Goal: Information Seeking & Learning: Find contact information

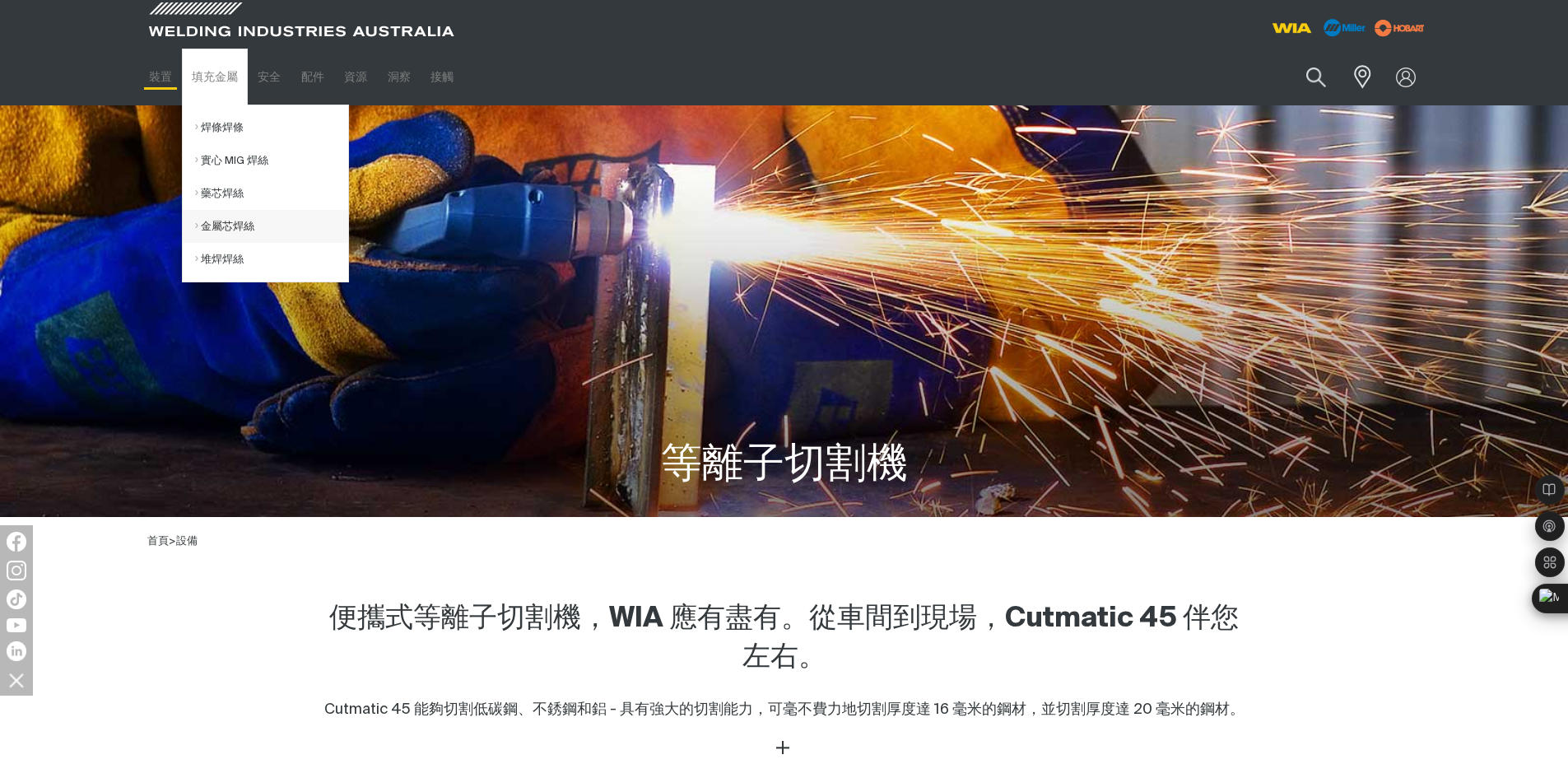
click at [238, 233] on link "金屬芯焊絲" at bounding box center [272, 227] width 153 height 33
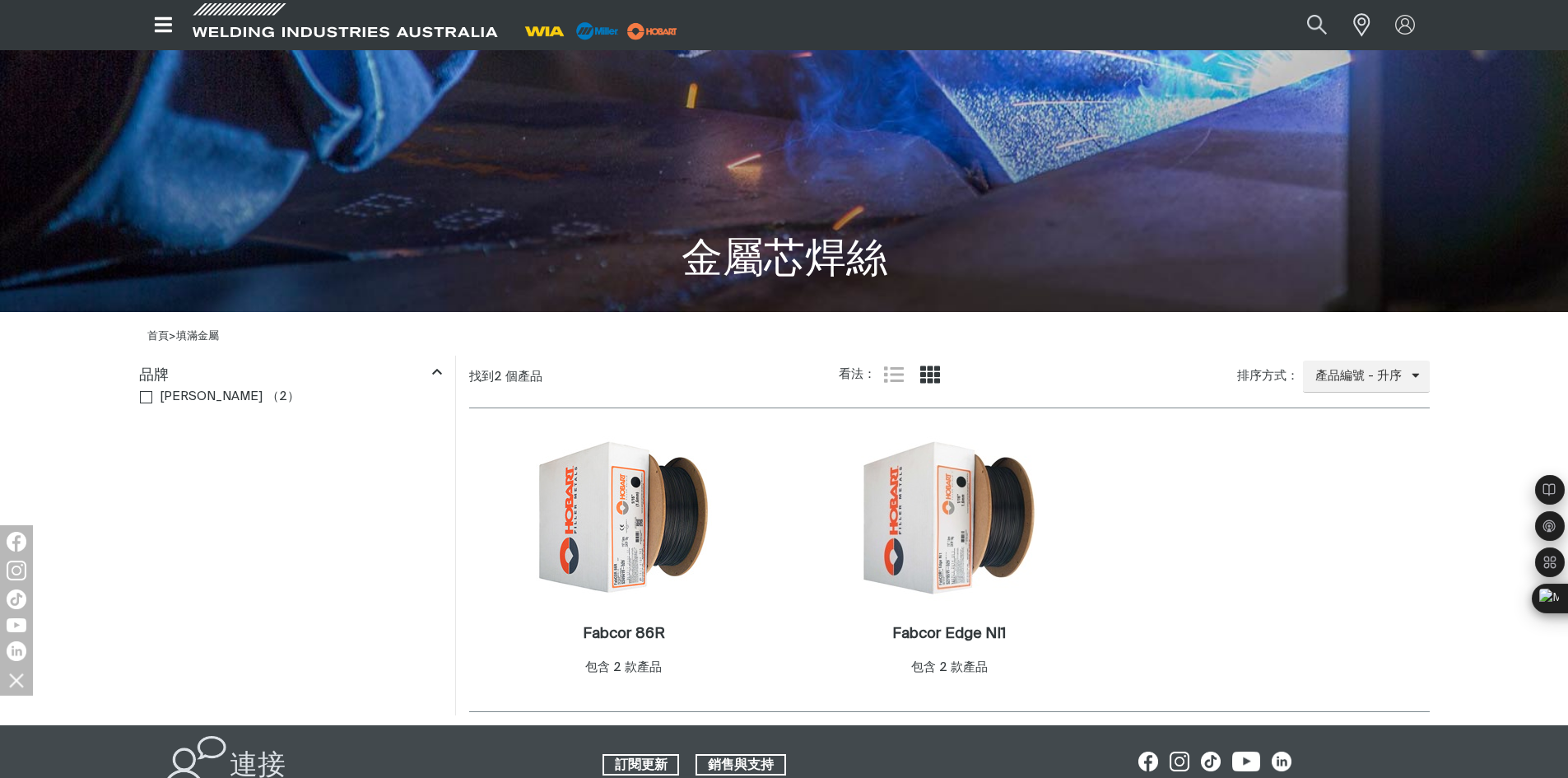
scroll to position [165, 0]
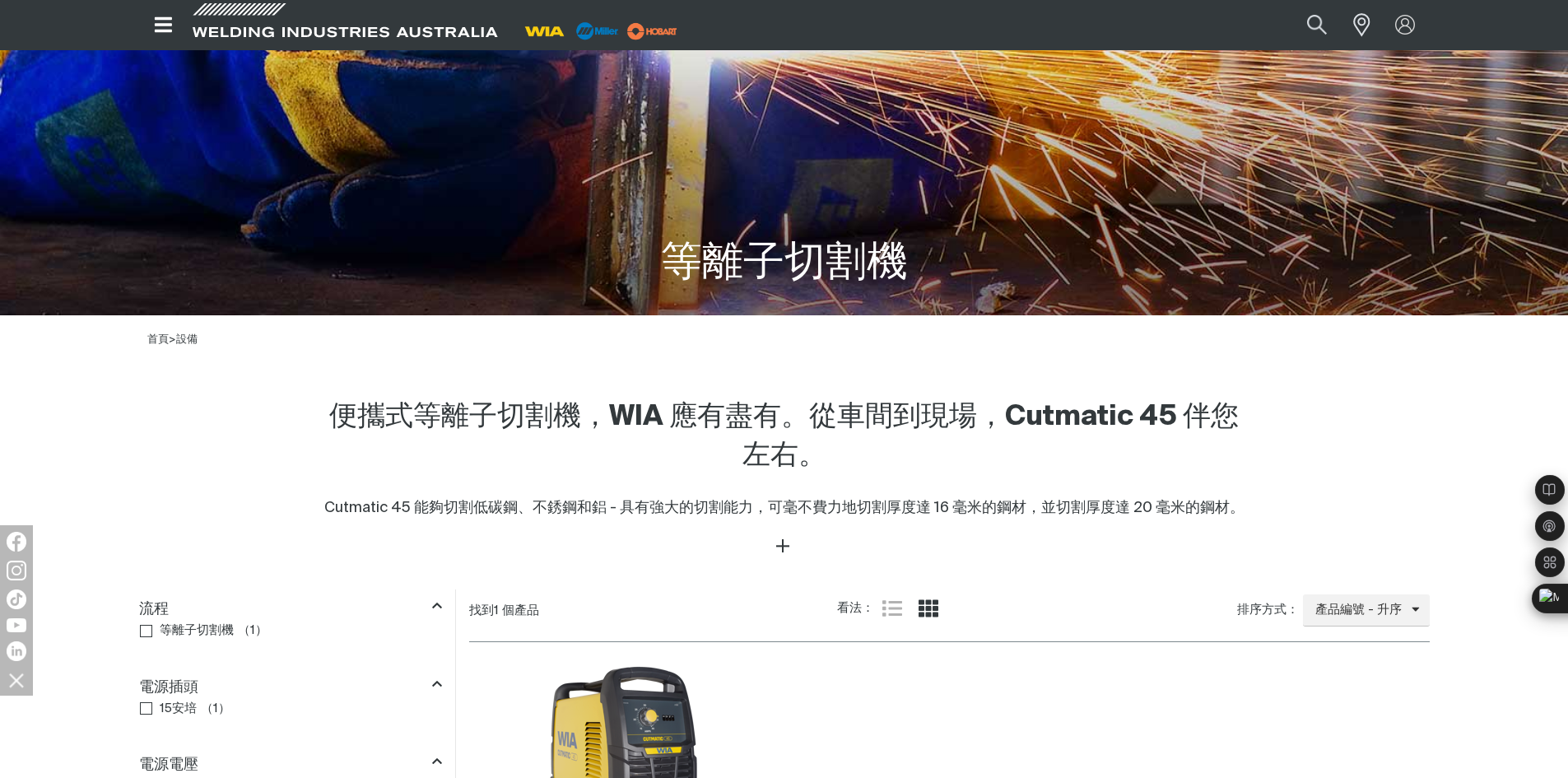
scroll to position [165, 0]
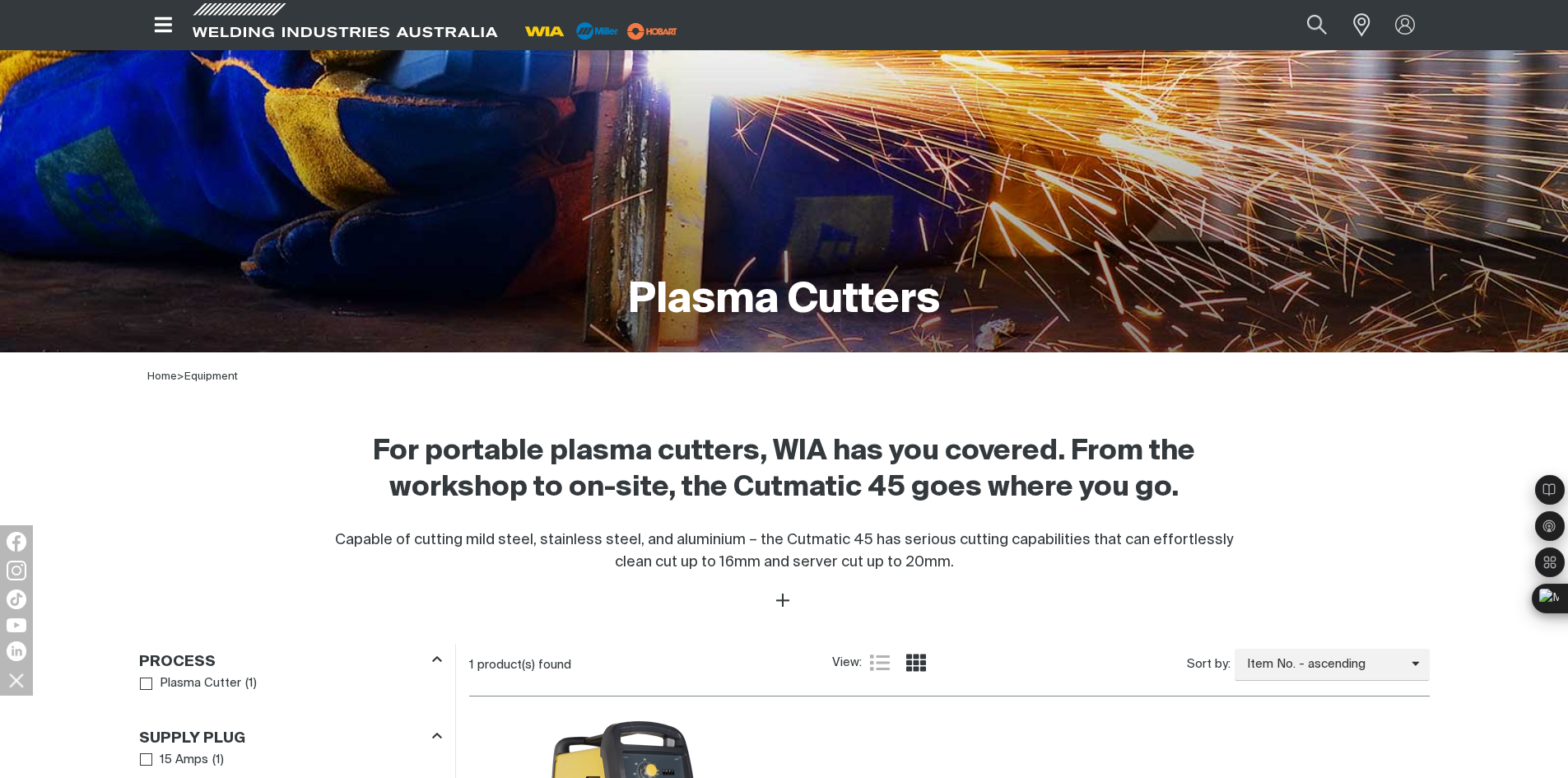
click at [1015, 463] on h2 "For portable plasma cutters, WIA has you covered. From the workshop to on-site,…" at bounding box center [784, 470] width 928 height 73
click at [793, 473] on h2 "For portable plasma cutters, WIA has you covered. From the workshop to on-site,…" at bounding box center [784, 470] width 928 height 73
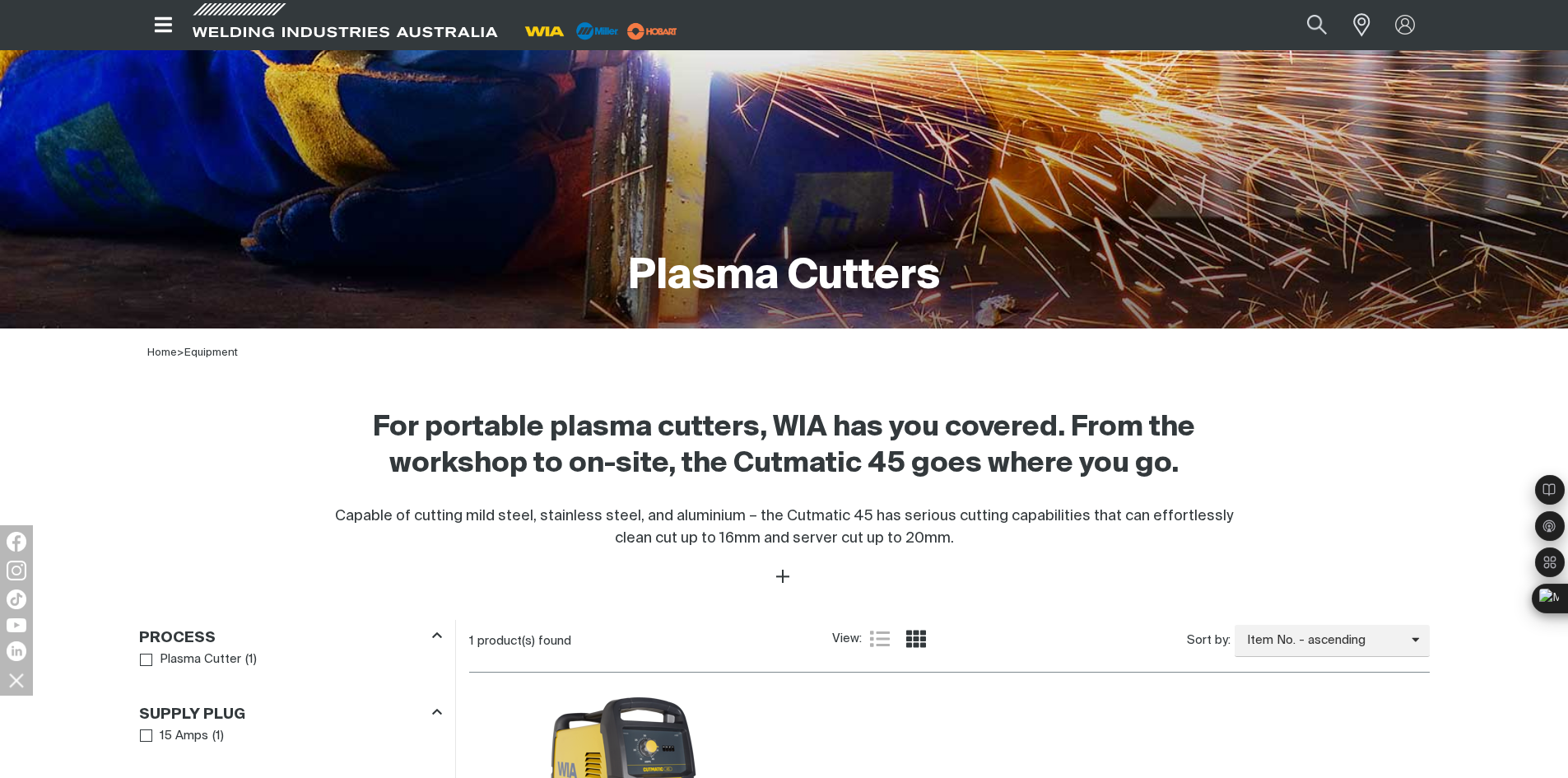
scroll to position [0, 0]
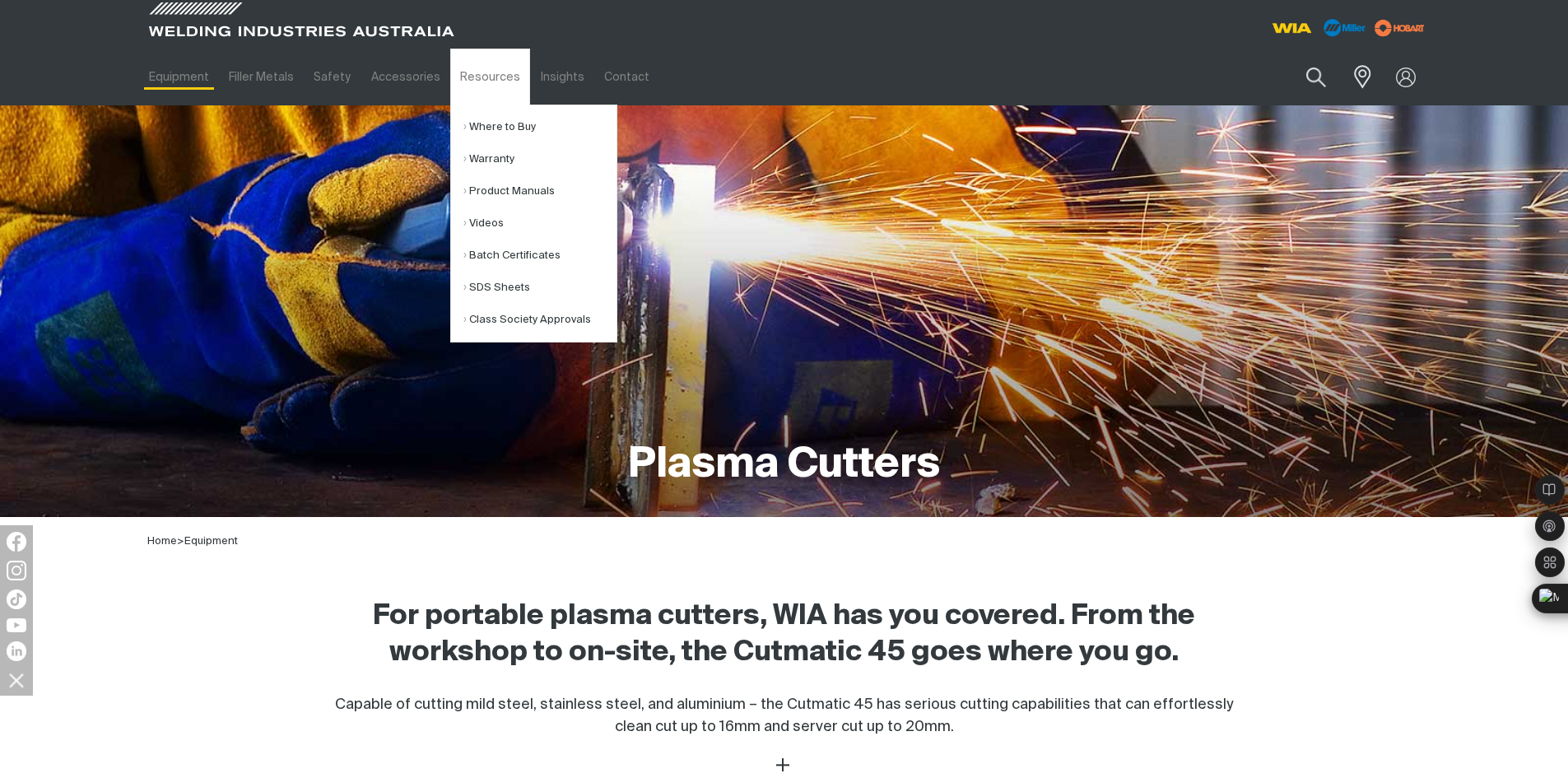
click at [502, 109] on ul "Where to Buy Warranty Product Manuals Videos Batch Certificates SDS Sheets Clas…" at bounding box center [533, 223] width 167 height 238
click at [505, 123] on link "Where to Buy" at bounding box center [540, 127] width 153 height 32
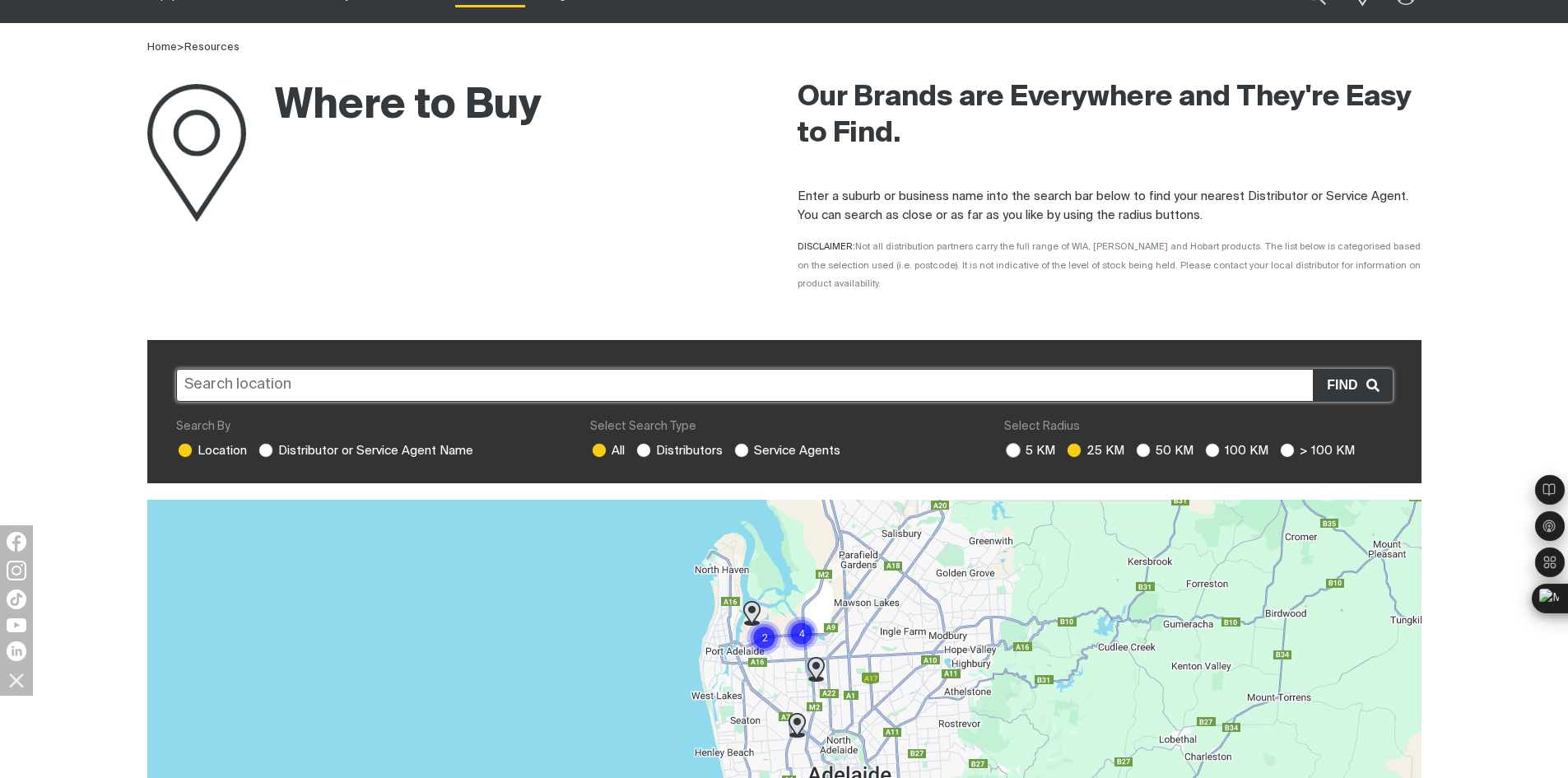
scroll to position [411, 0]
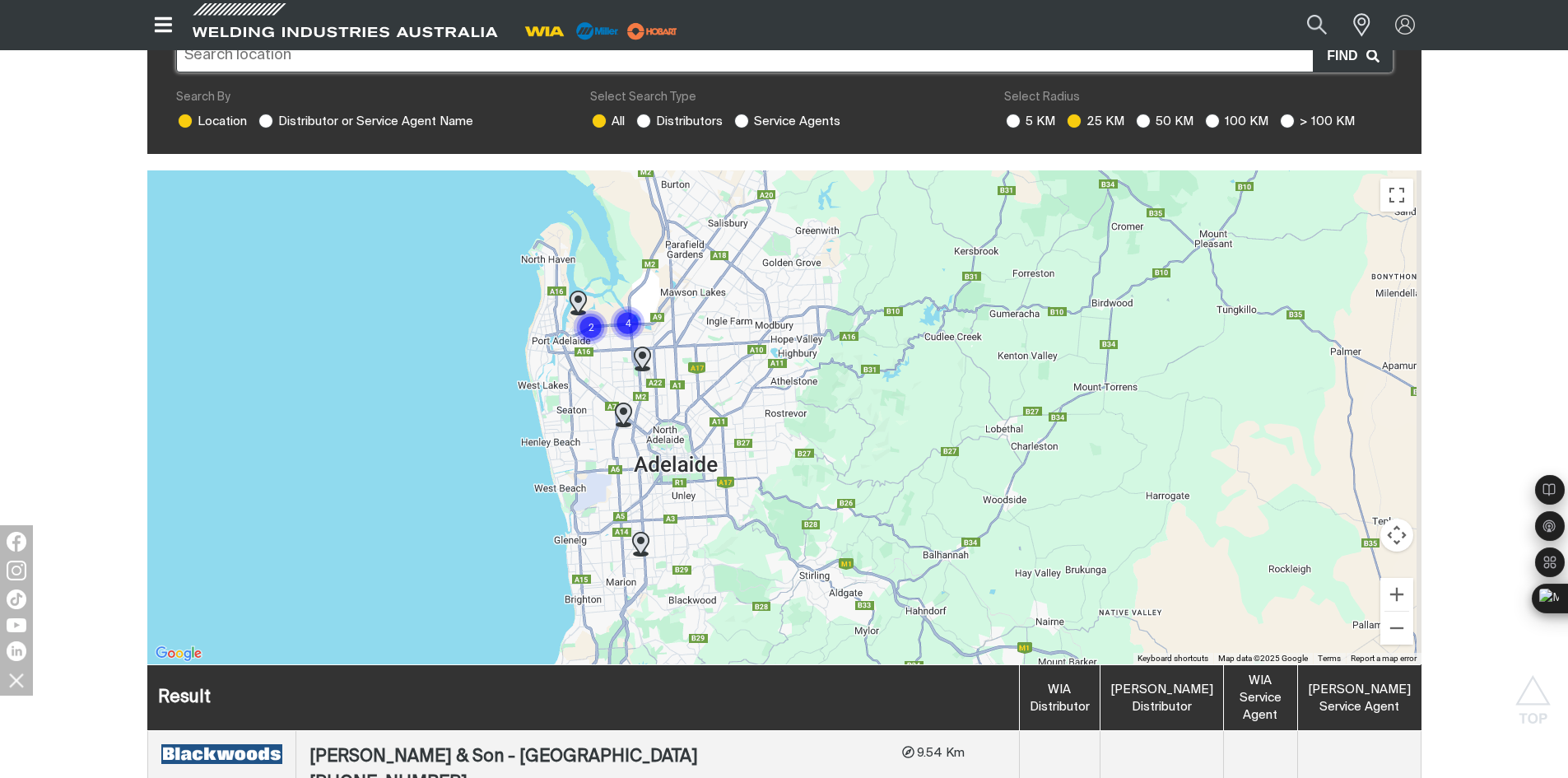
drag, startPoint x: 929, startPoint y: 347, endPoint x: 752, endPoint y: 365, distance: 177.9
click at [752, 365] on div "To navigate, press the arrow keys." at bounding box center [784, 418] width 1274 height 494
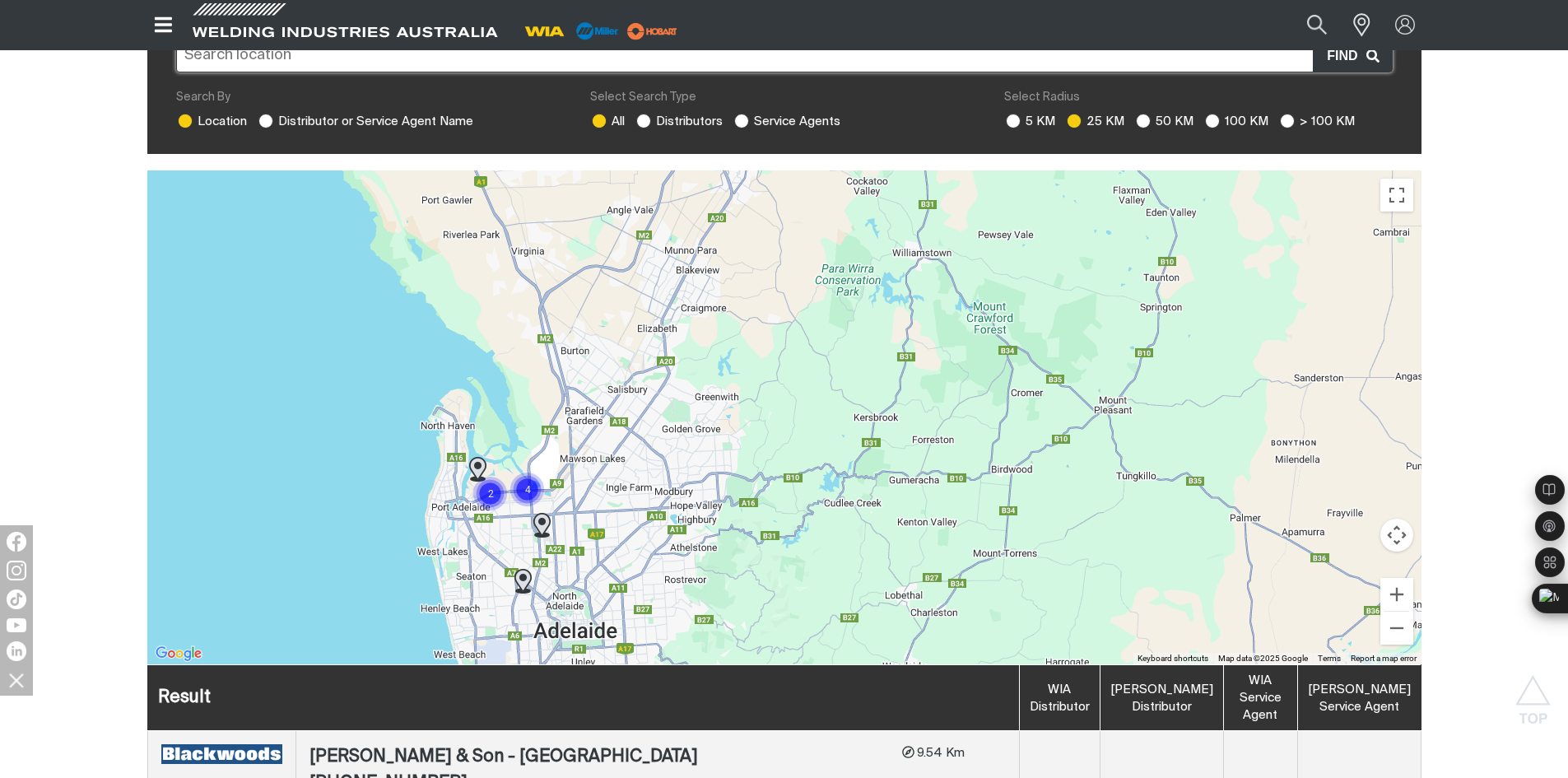
drag, startPoint x: 901, startPoint y: 353, endPoint x: 813, endPoint y: 525, distance: 193.2
click at [813, 525] on div "To navigate, press the arrow keys." at bounding box center [784, 418] width 1274 height 494
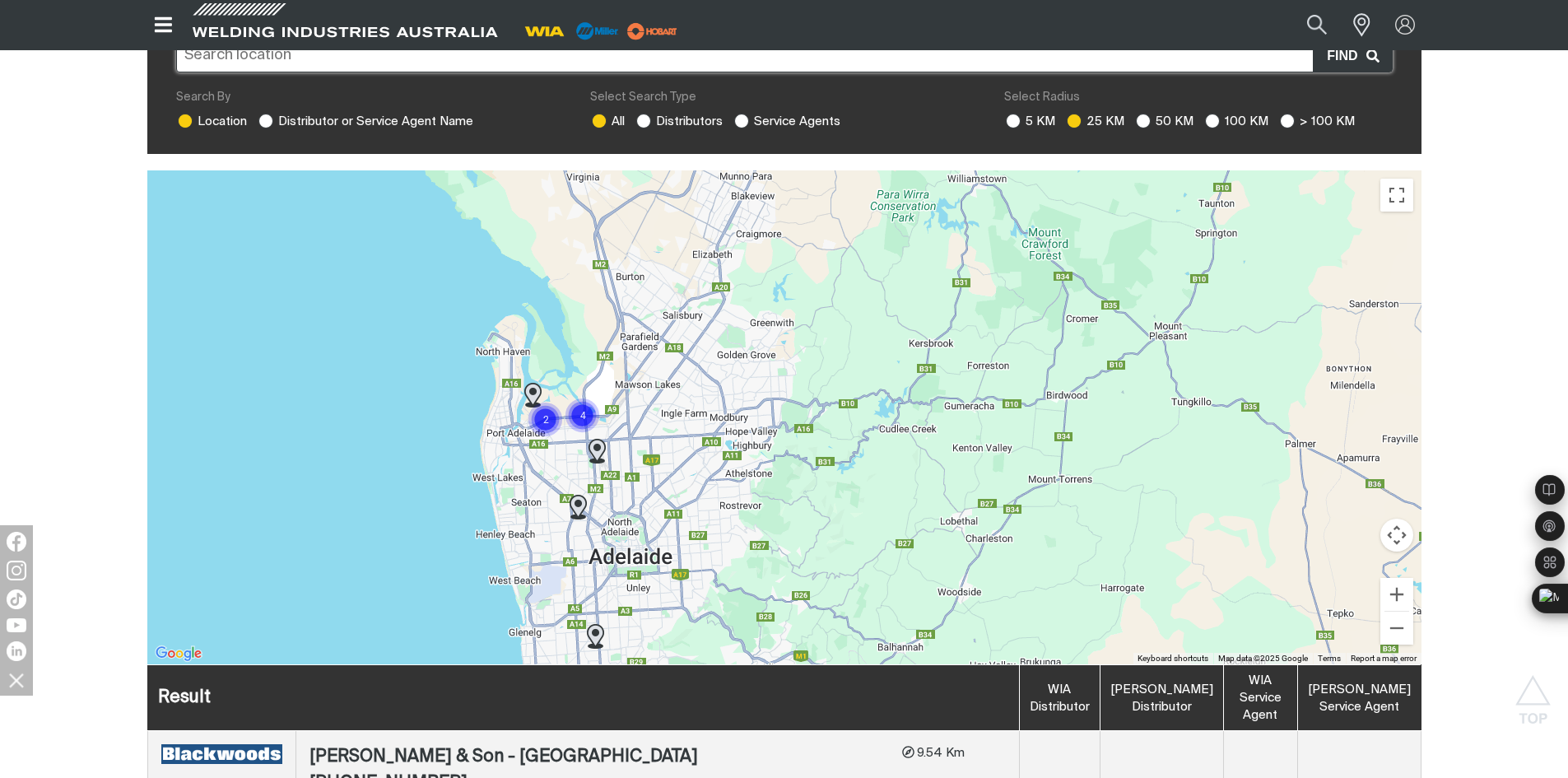
drag, startPoint x: 750, startPoint y: 426, endPoint x: 805, endPoint y: 351, distance: 93.0
click at [805, 351] on div "To navigate, press the arrow keys." at bounding box center [784, 418] width 1274 height 494
click at [1390, 617] on button "Zoom out" at bounding box center [1397, 628] width 33 height 33
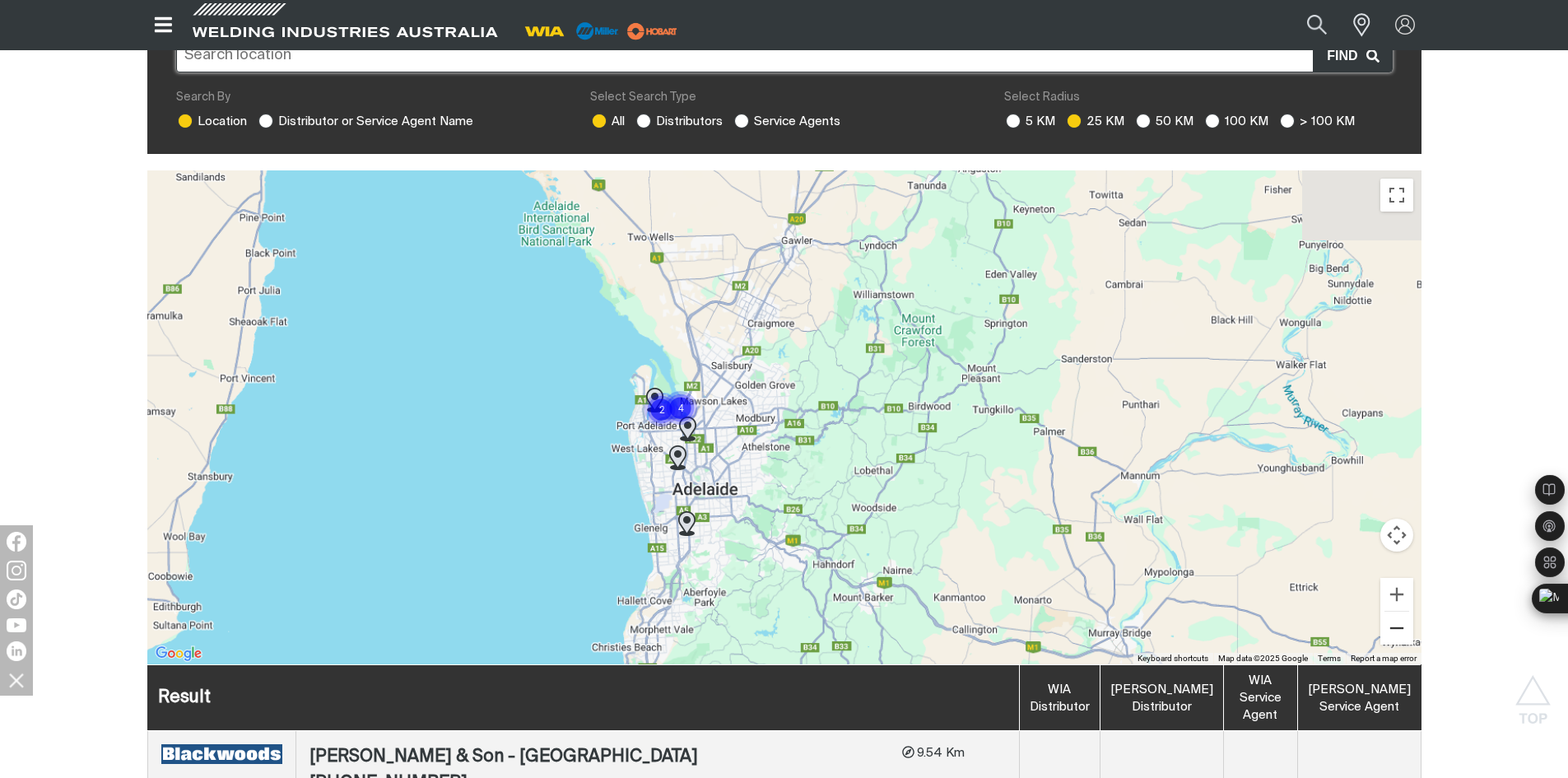
click at [1390, 617] on button "Zoom out" at bounding box center [1397, 628] width 33 height 33
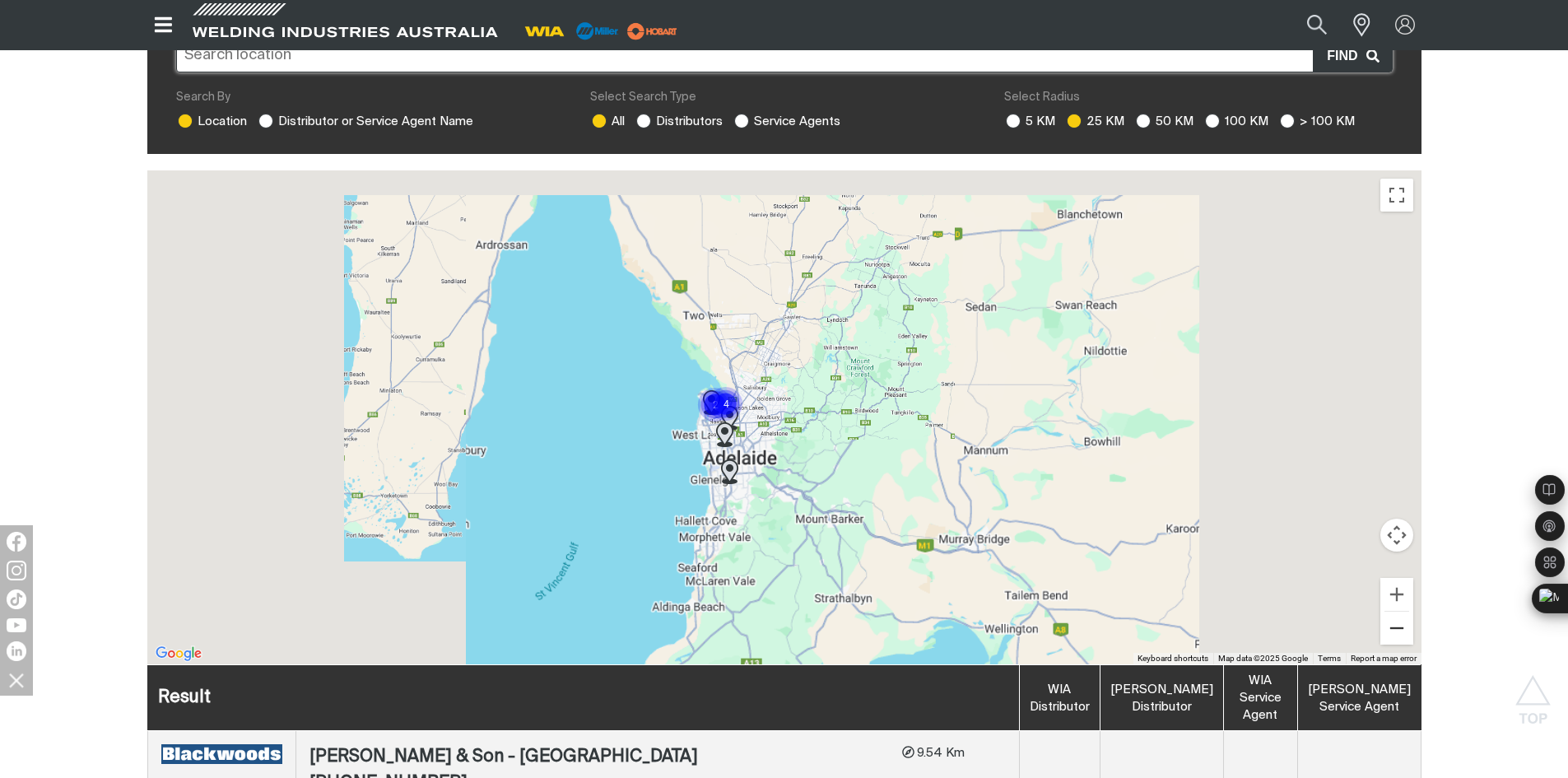
click at [1390, 617] on button "Zoom out" at bounding box center [1397, 628] width 33 height 33
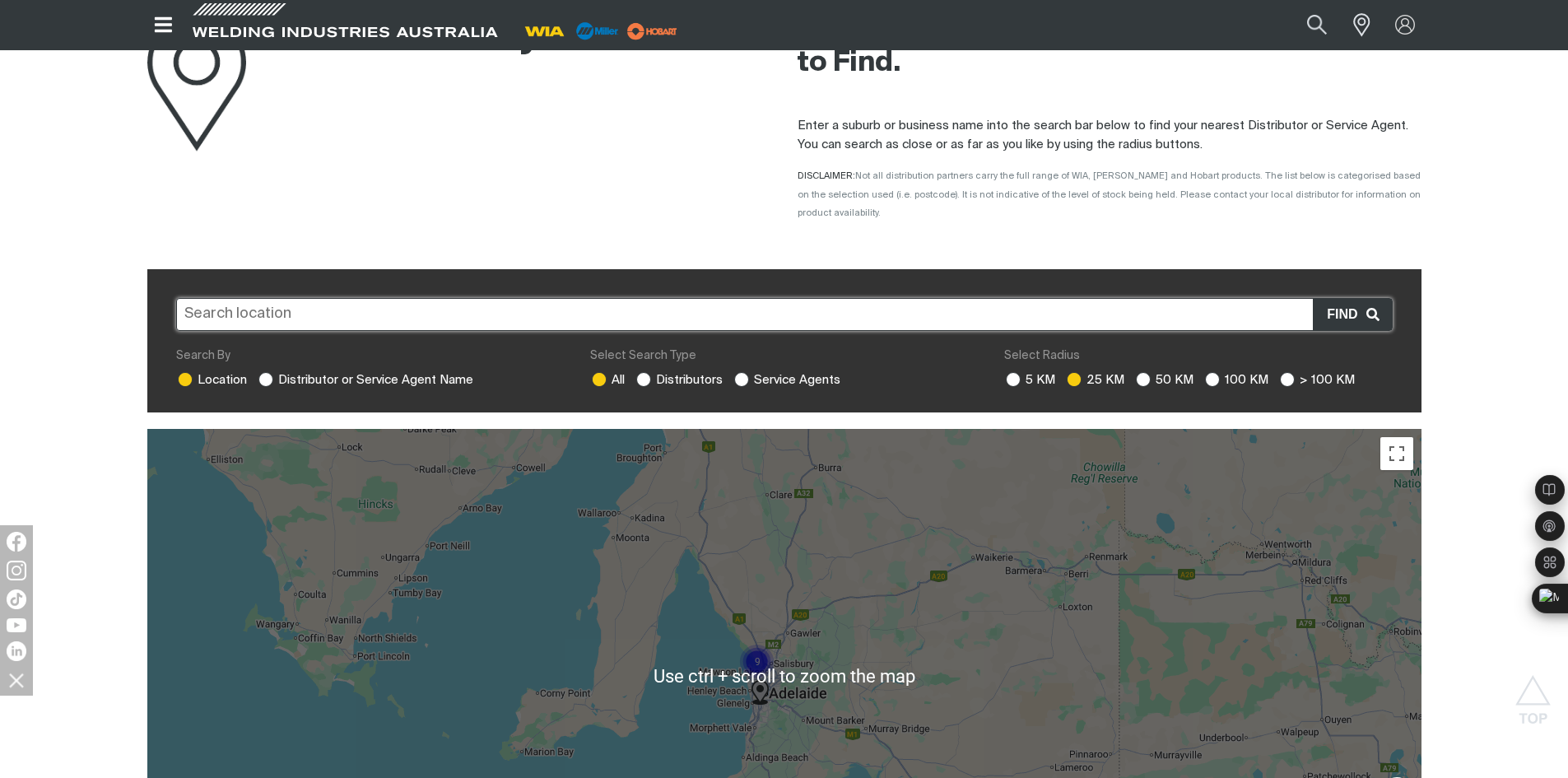
scroll to position [0, 0]
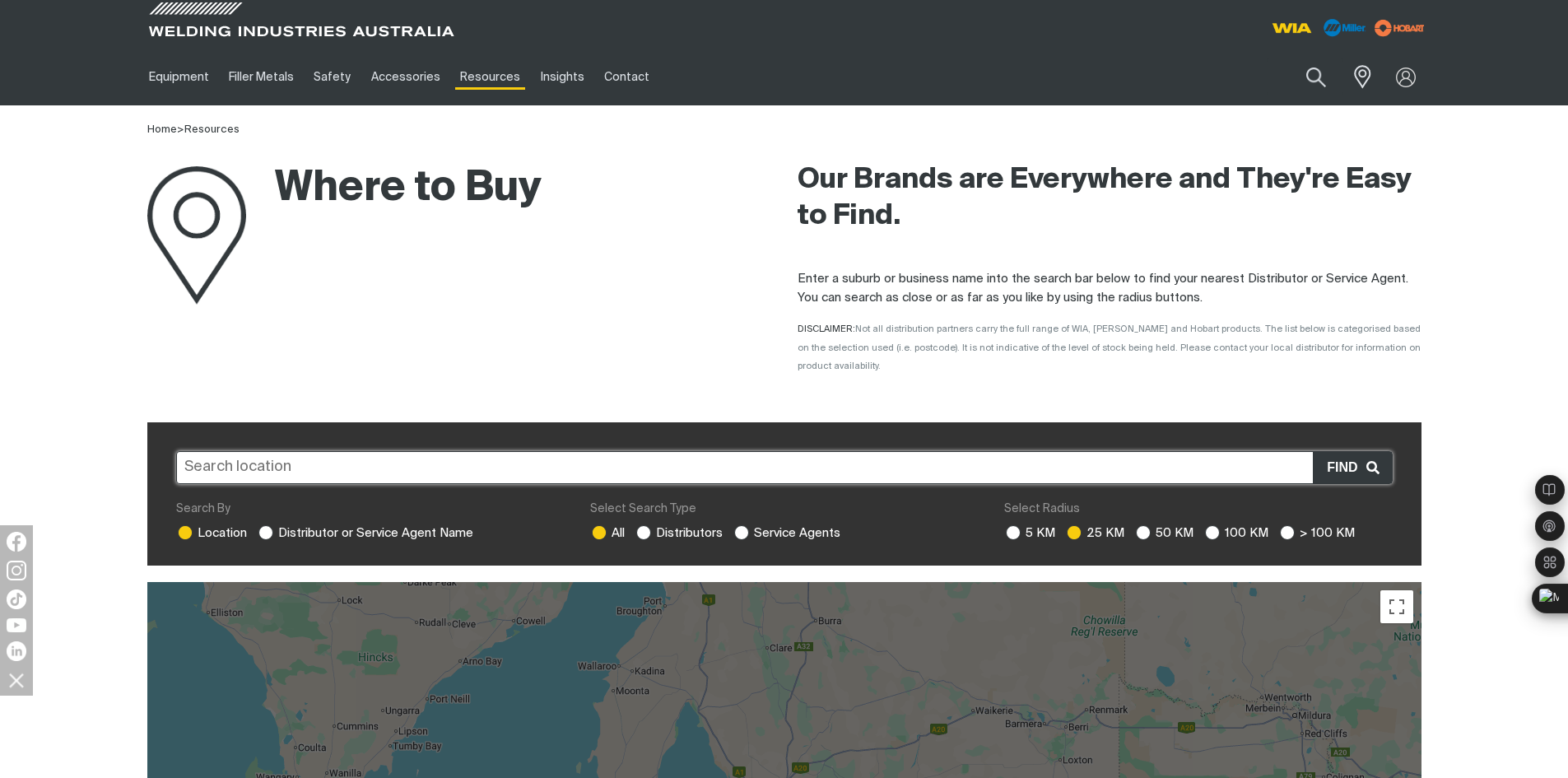
click at [486, 451] on input "text" at bounding box center [784, 467] width 1217 height 33
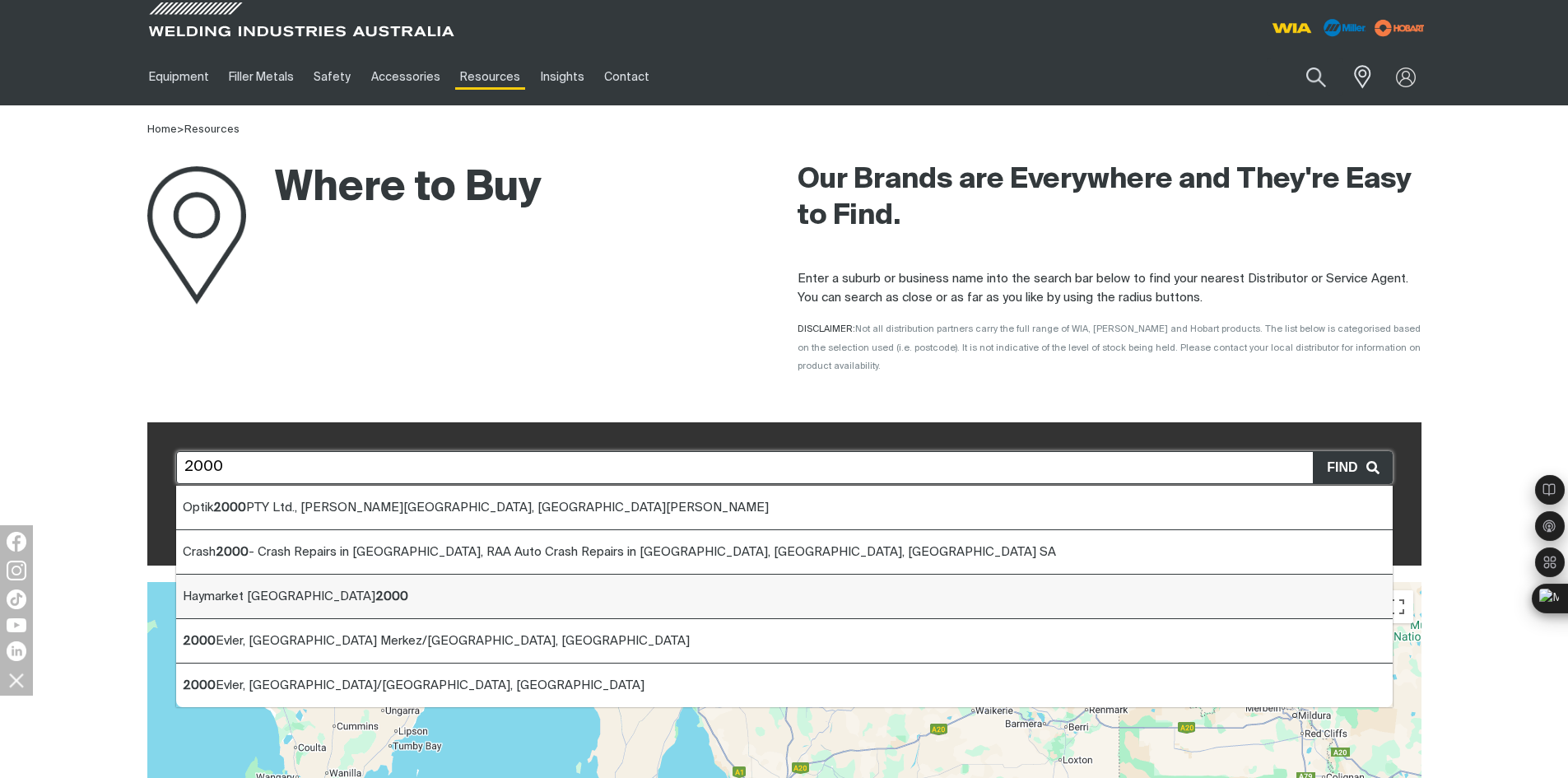
click at [466, 588] on li "Haymarket [GEOGRAPHIC_DATA] 2000" at bounding box center [784, 596] width 1217 height 44
type input "Haymarket [GEOGRAPHIC_DATA] 2000"
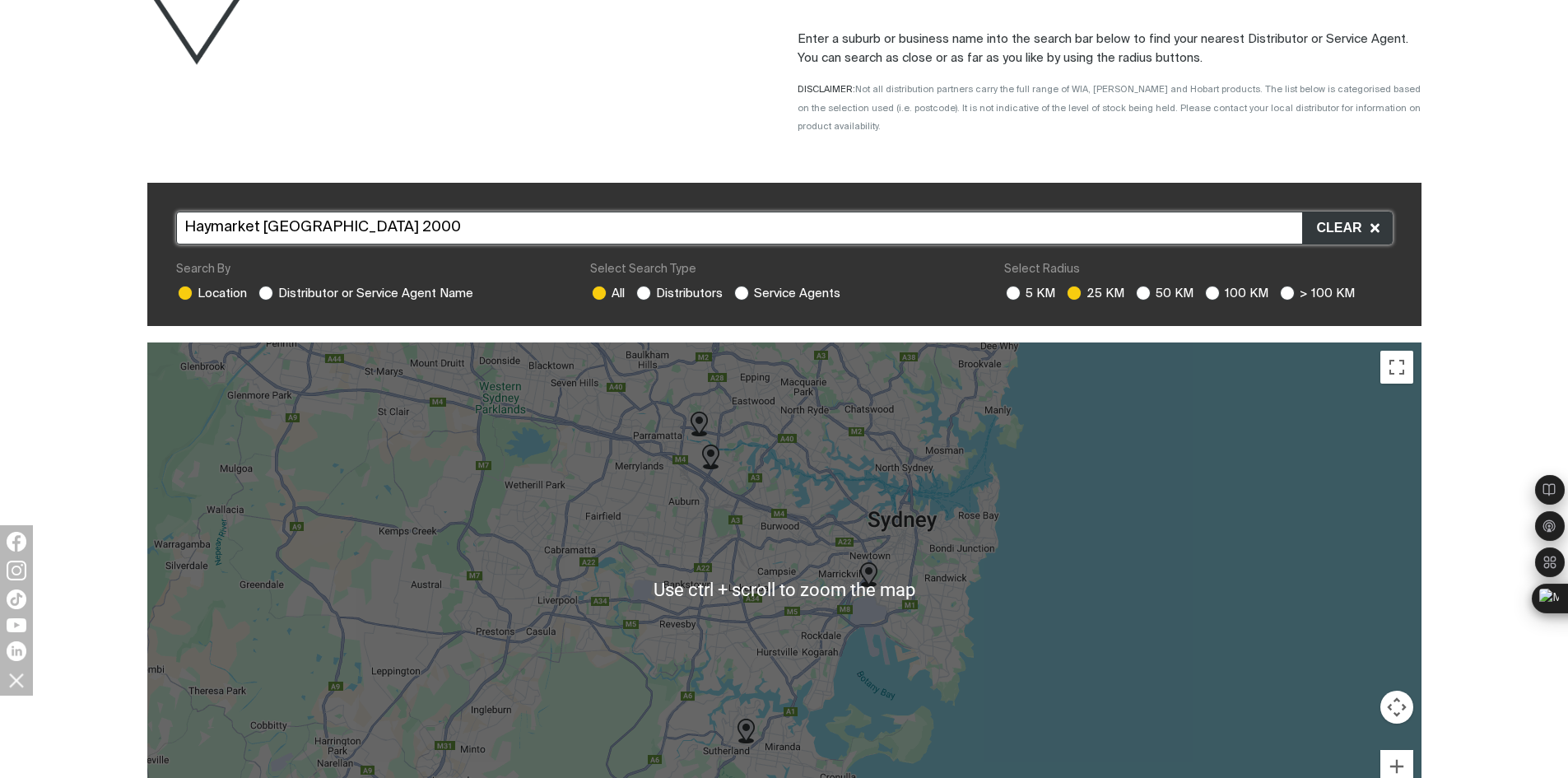
scroll to position [247, 0]
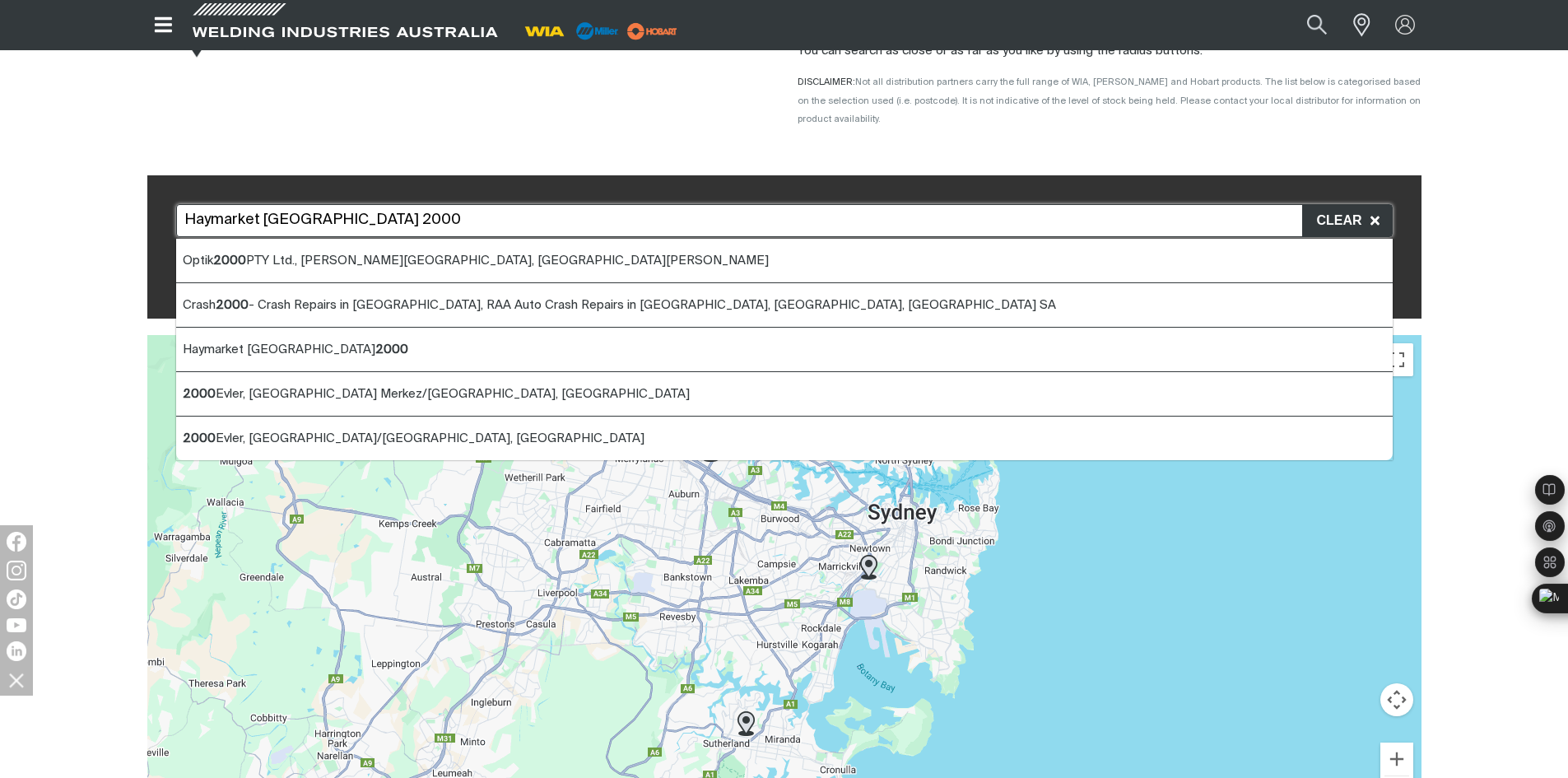
click at [343, 204] on input "Haymarket [GEOGRAPHIC_DATA] 2000" at bounding box center [784, 220] width 1217 height 33
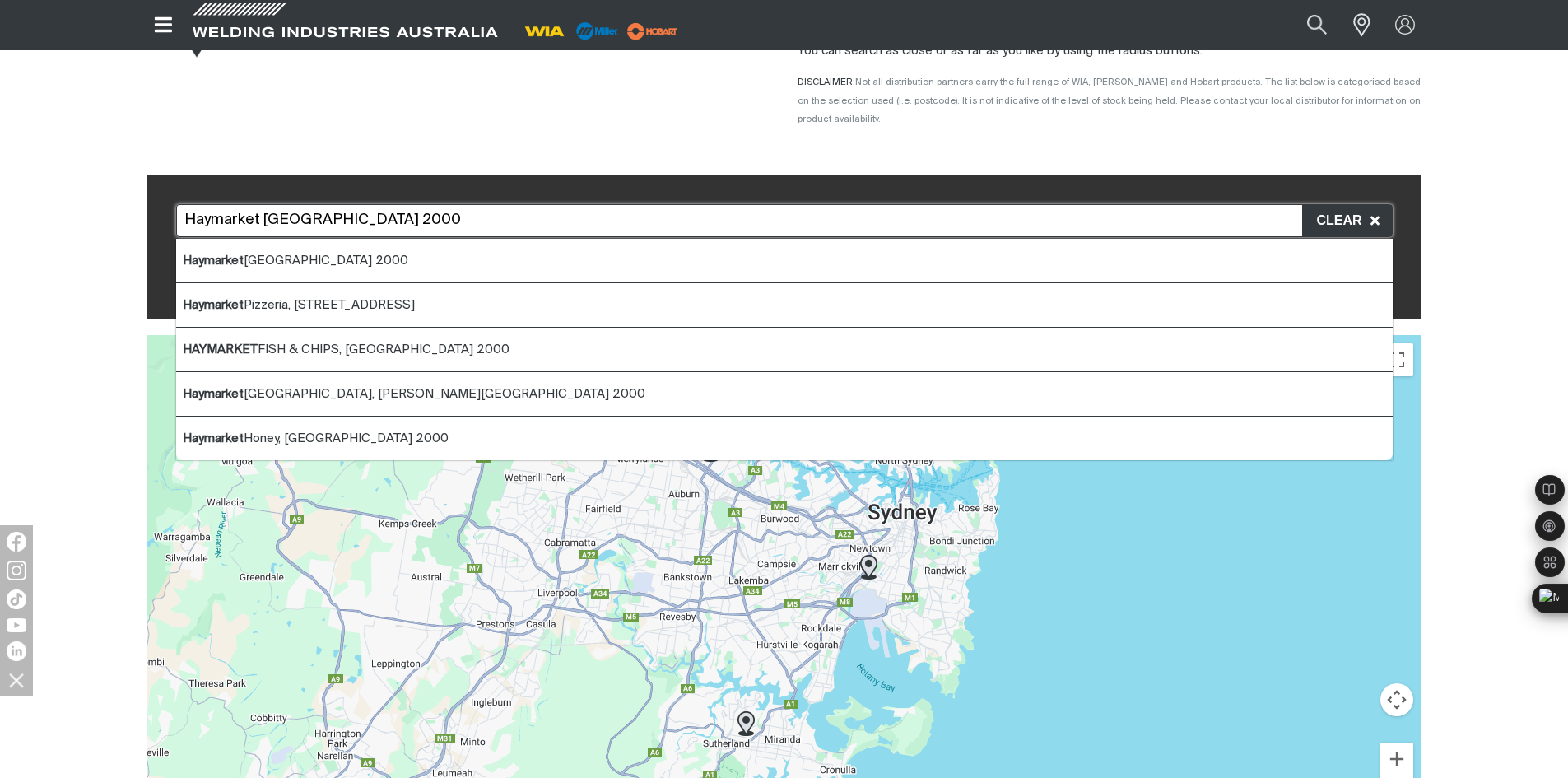
drag, startPoint x: 410, startPoint y: 199, endPoint x: 102, endPoint y: 186, distance: 308.3
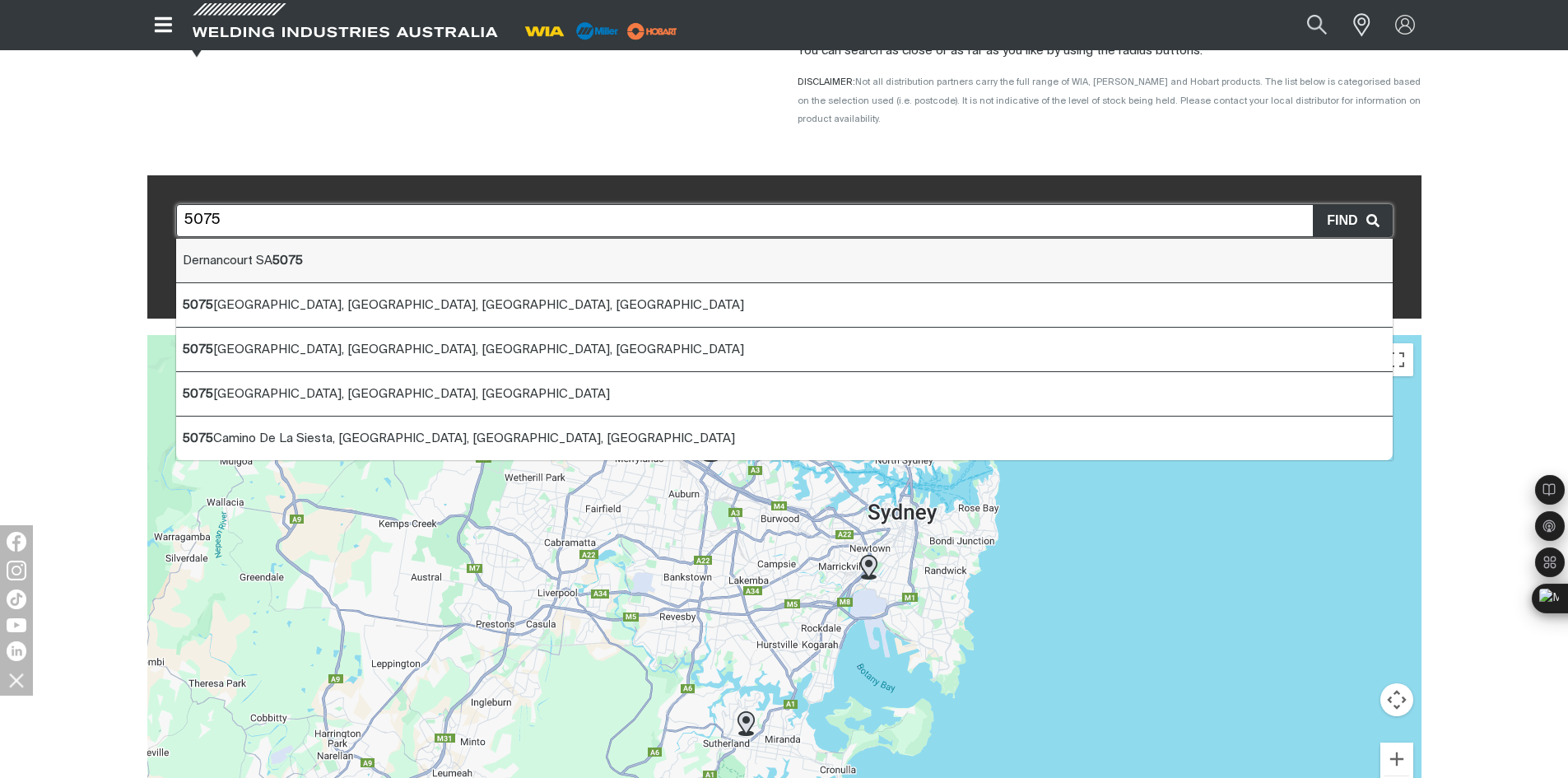
click at [386, 242] on li "Dernancourt SA 5075" at bounding box center [784, 261] width 1217 height 44
type input "Dernancourt SA 5075"
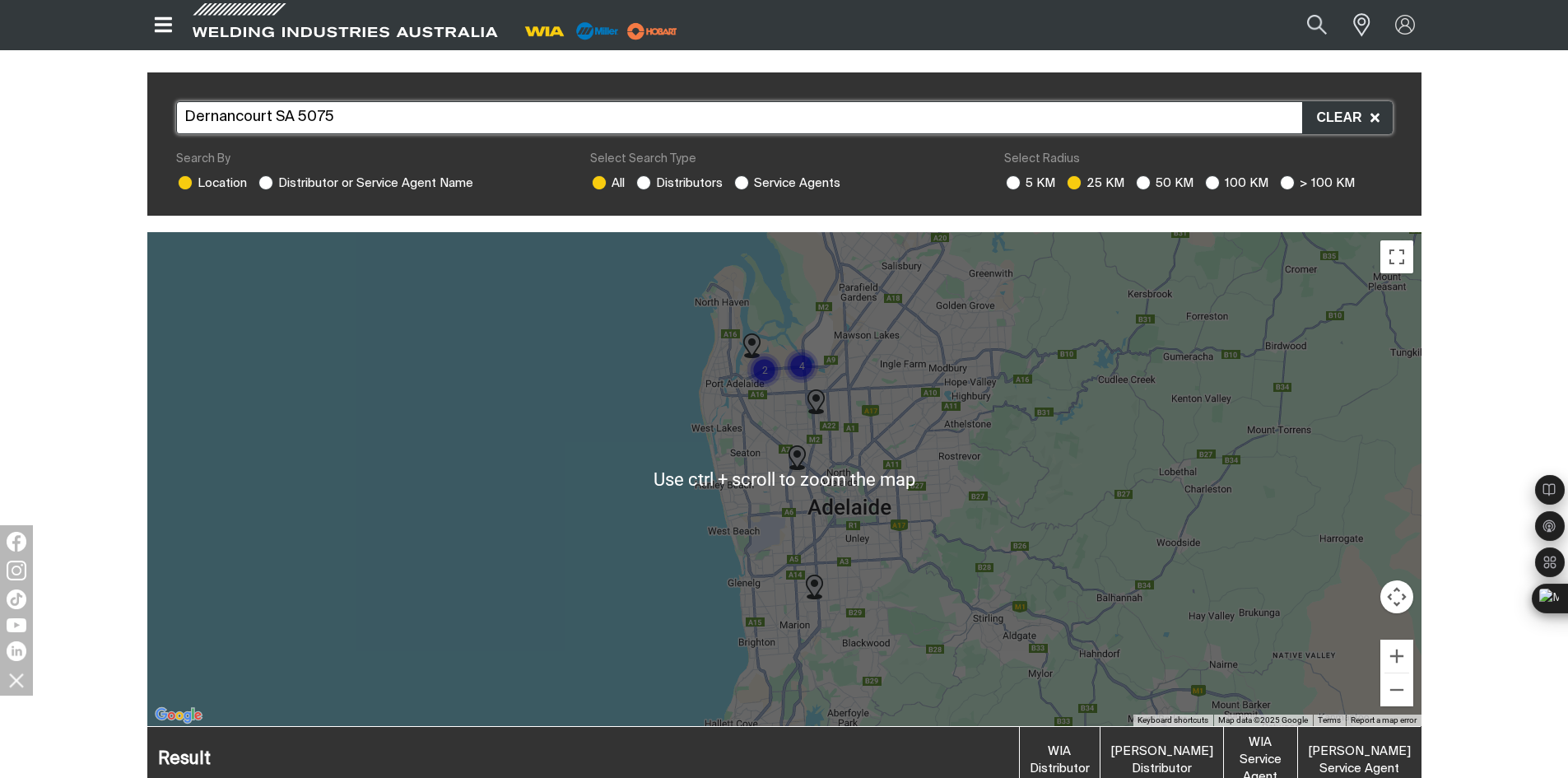
scroll to position [494, 0]
